Goal: Task Accomplishment & Management: Use online tool/utility

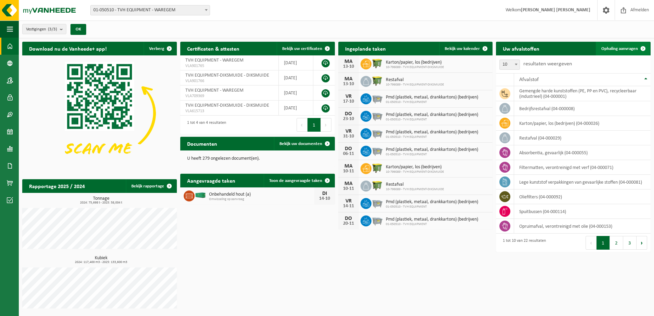
click at [633, 48] on span "Ophaling aanvragen" at bounding box center [620, 49] width 37 height 4
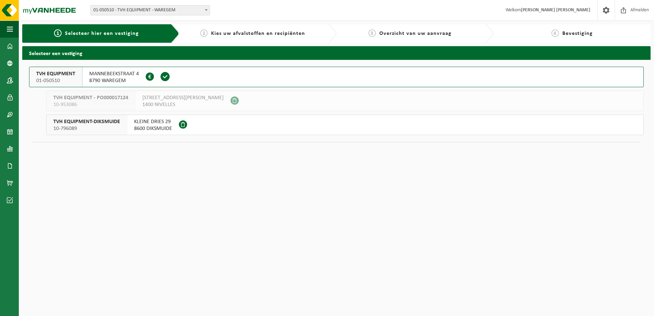
click at [119, 75] on span "MANNEBEEKSTRAAT 4" at bounding box center [114, 73] width 50 height 7
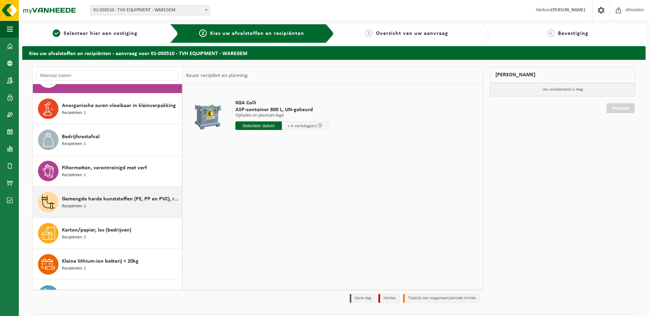
scroll to position [34, 0]
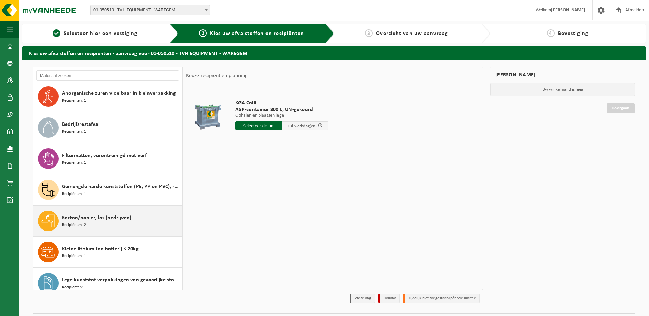
click at [99, 228] on div "Karton/papier, los (bedrijven) Recipiënten: 2" at bounding box center [121, 221] width 118 height 21
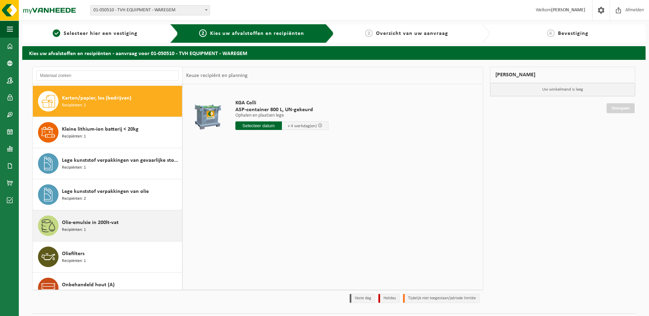
scroll to position [156, 0]
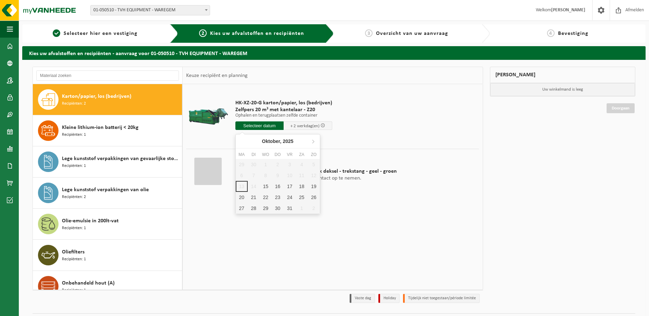
click at [268, 126] on input "text" at bounding box center [259, 125] width 49 height 9
click at [262, 188] on div "15" at bounding box center [266, 186] width 12 height 11
type input "Van 2025-10-15"
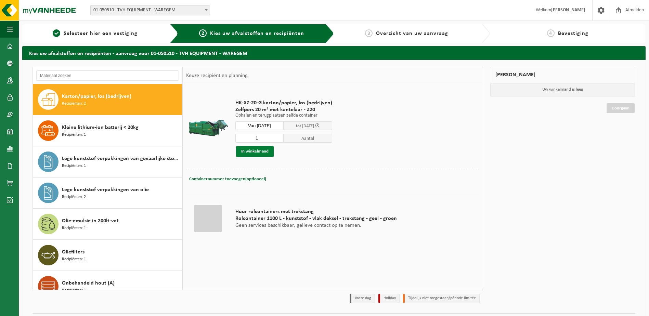
click at [259, 151] on button "In winkelmand" at bounding box center [255, 151] width 38 height 11
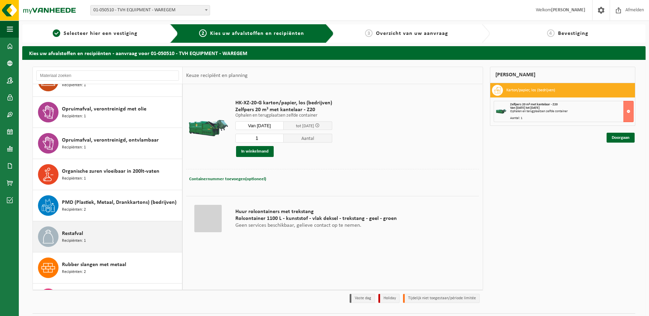
click at [90, 231] on div "Restafval Recipiënten: 1" at bounding box center [121, 237] width 118 height 21
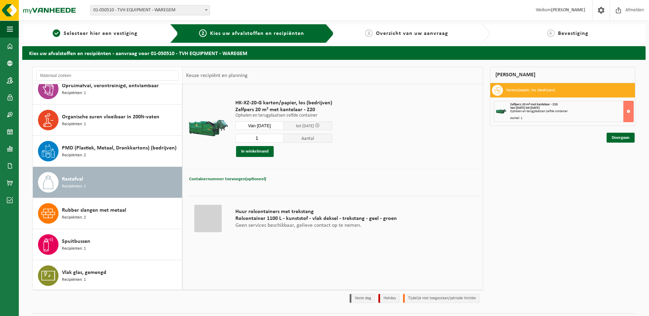
scroll to position [417, 0]
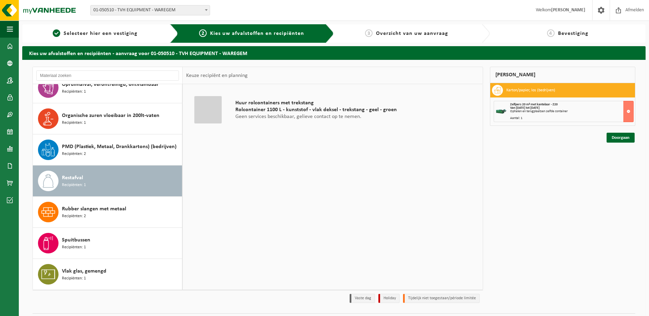
click at [273, 196] on div "Huur rolcontainers met trekstang Rolcontainer 1100 L - kunststof - vlak deksel …" at bounding box center [333, 186] width 300 height 205
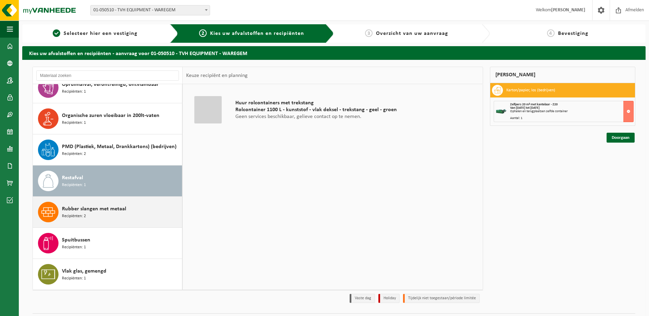
click at [93, 221] on div "Rubber slangen met metaal Recipiënten: 2" at bounding box center [121, 212] width 118 height 21
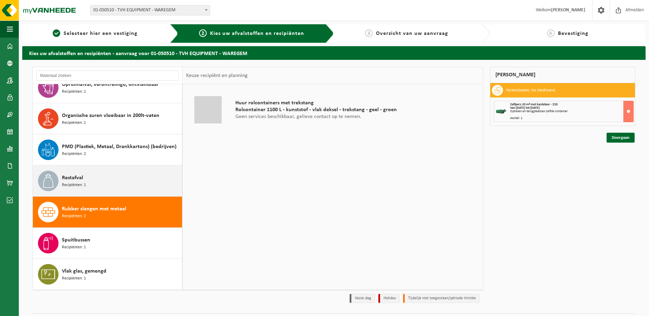
click at [94, 177] on div "Restafval Recipiënten: 1" at bounding box center [121, 181] width 118 height 21
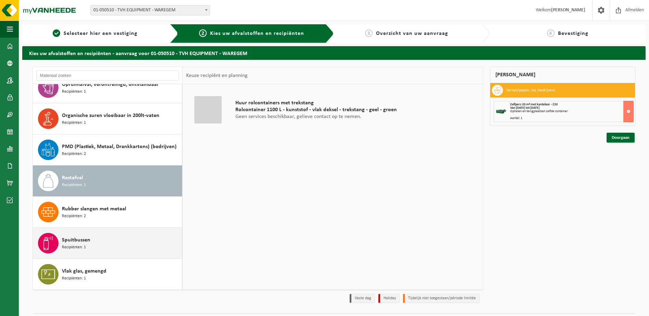
click at [98, 239] on div "Spuitbussen Recipiënten: 1" at bounding box center [121, 243] width 118 height 21
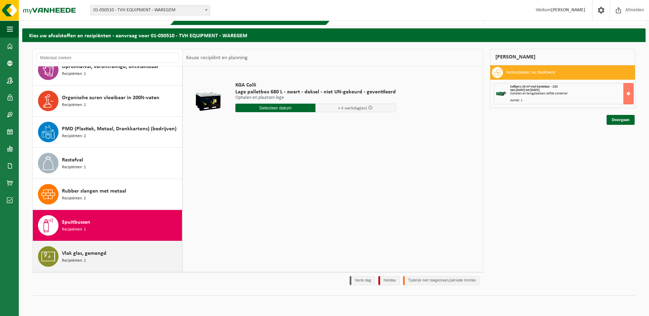
scroll to position [18, 0]
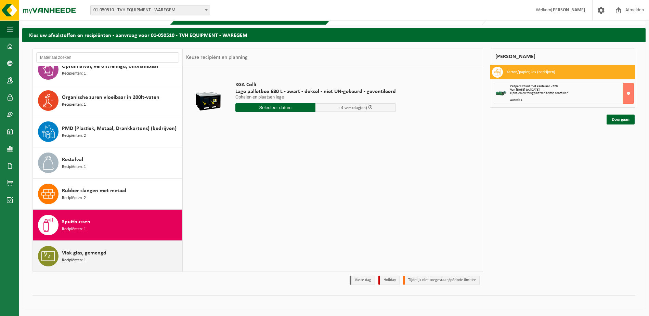
click at [81, 255] on span "Vlak glas, gemengd" at bounding box center [84, 253] width 44 height 8
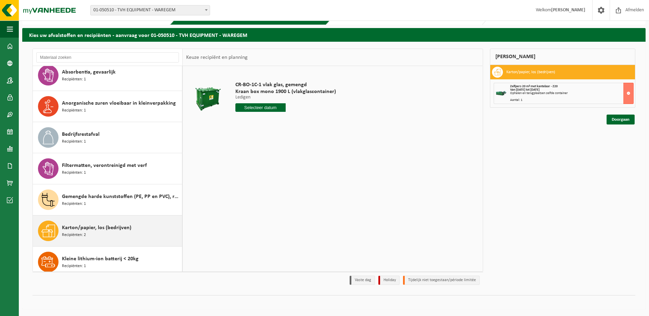
scroll to position [0, 0]
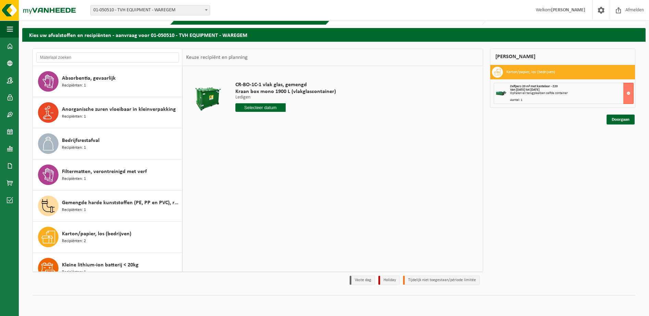
click at [263, 160] on div "CR-BO-1C-1 vlak glas, gemengd Kraan box mono 1900 L (vlakglascontainer) Ledigen…" at bounding box center [333, 168] width 300 height 205
click at [618, 123] on link "Doorgaan" at bounding box center [621, 120] width 28 height 10
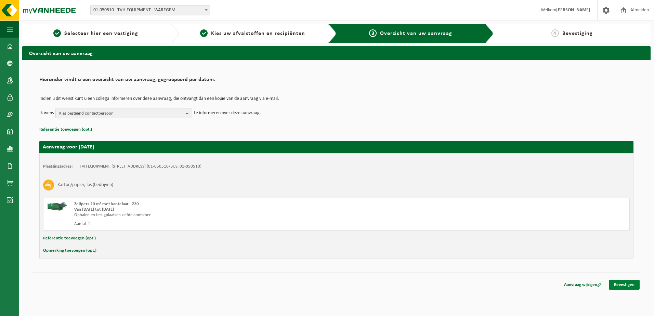
click at [626, 286] on link "Bevestigen" at bounding box center [624, 285] width 31 height 10
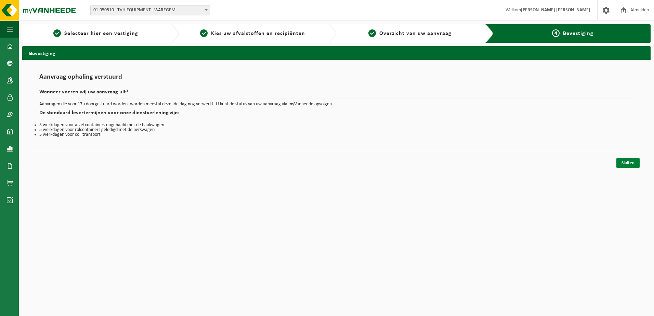
click at [633, 163] on link "Sluiten" at bounding box center [628, 163] width 23 height 10
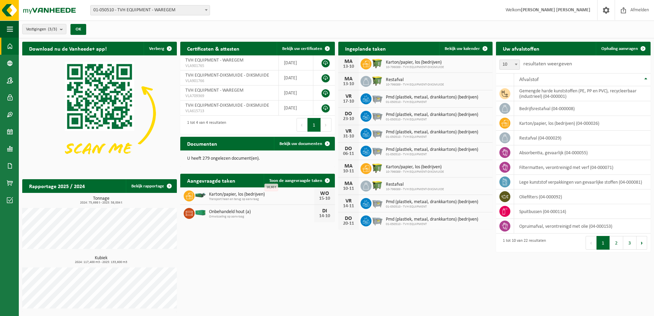
click at [270, 188] on div "16,60 t" at bounding box center [272, 188] width 14 height 8
click at [484, 52] on span at bounding box center [485, 49] width 14 height 14
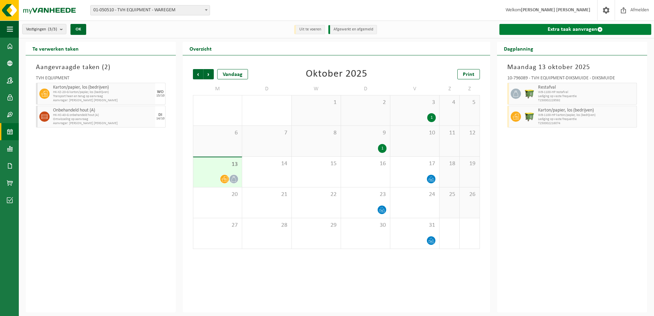
click at [595, 33] on link "Extra taak aanvragen" at bounding box center [576, 29] width 152 height 11
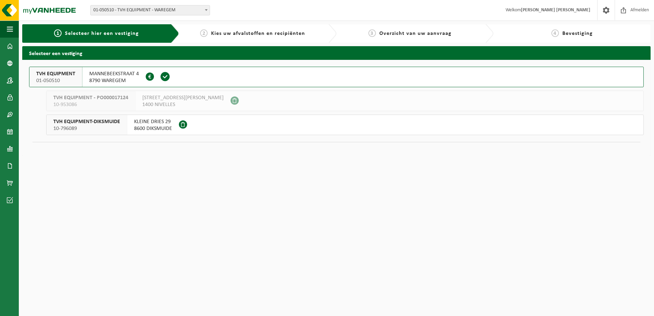
click at [72, 76] on span "TVH EQUIPMENT" at bounding box center [55, 73] width 39 height 7
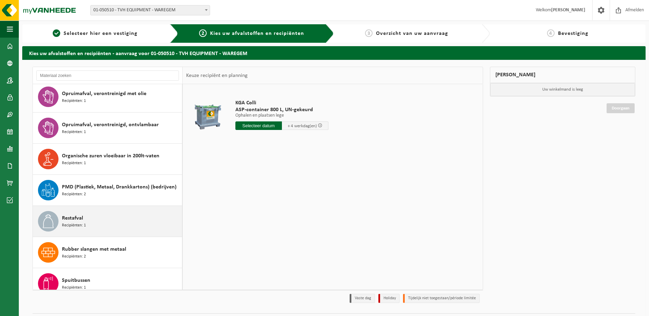
click at [100, 222] on div "Restafval Recipiënten: 1" at bounding box center [121, 221] width 118 height 21
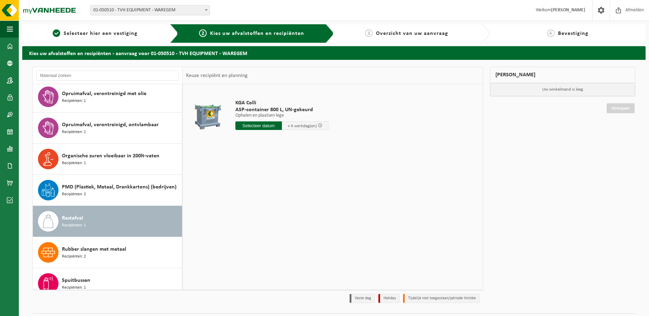
scroll to position [417, 0]
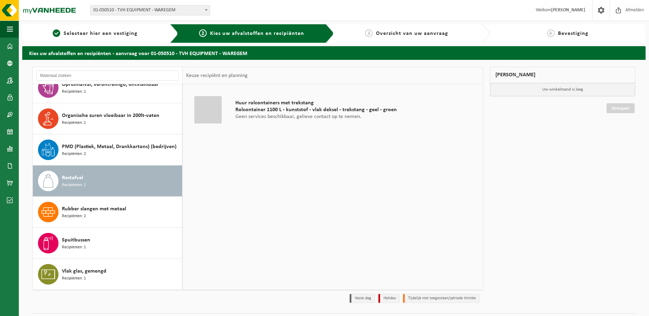
click at [293, 107] on span "Rolcontainer 1100 L - kunststof - vlak deksel - trekstang - geel - groen" at bounding box center [316, 109] width 162 height 7
click at [202, 106] on div at bounding box center [207, 109] width 27 height 27
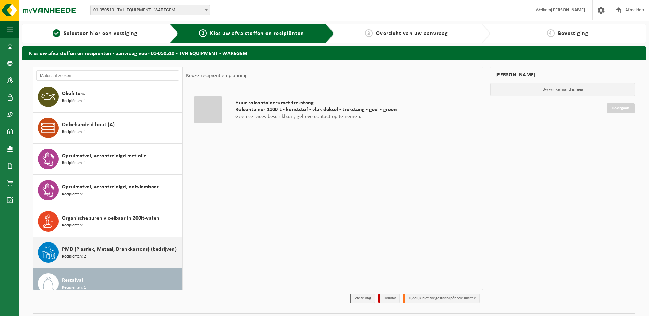
click at [98, 259] on div "PMD (Plastiek, Metaal, Drankkartons) (bedrijven) Recipiënten: 2" at bounding box center [121, 252] width 118 height 21
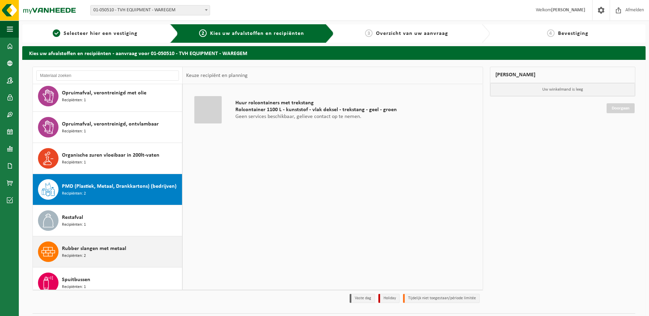
scroll to position [417, 0]
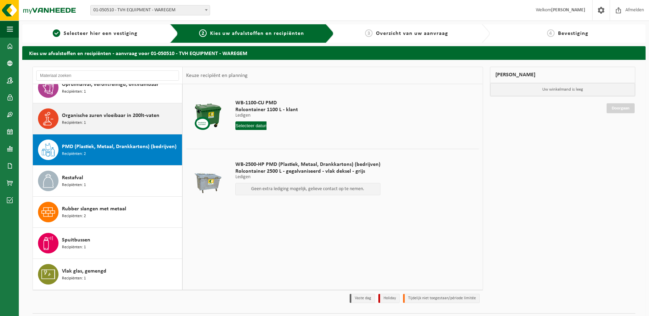
click at [96, 124] on div "Organische zuren vloeibaar in 200lt-vaten Recipiënten: 1" at bounding box center [121, 118] width 118 height 21
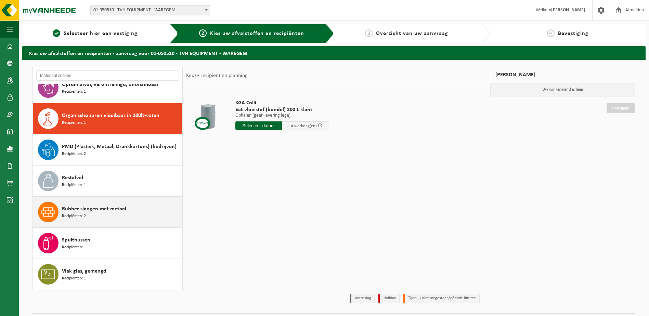
click at [80, 220] on div "Rubber slangen met metaal Recipiënten: 2" at bounding box center [121, 212] width 118 height 21
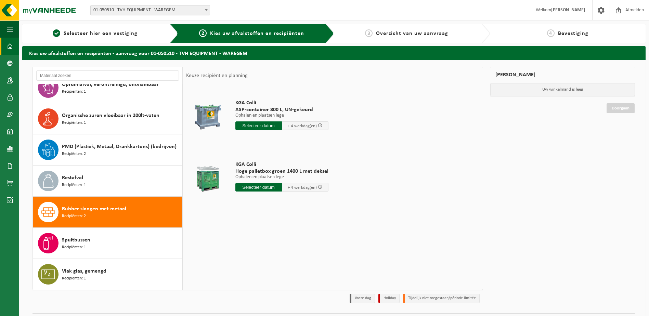
click at [4, 44] on link "Dashboard" at bounding box center [9, 46] width 19 height 17
